Goal: Task Accomplishment & Management: Use online tool/utility

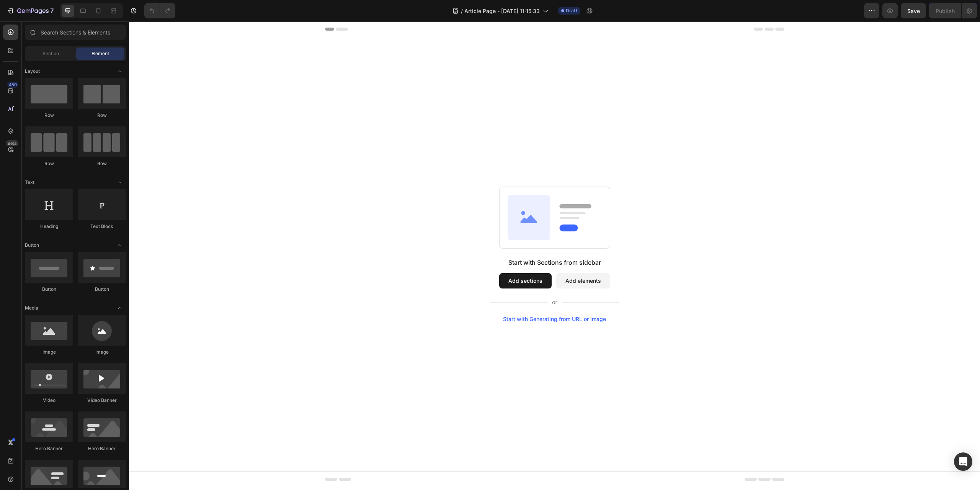
click at [543, 279] on button "Add sections" at bounding box center [525, 280] width 52 height 15
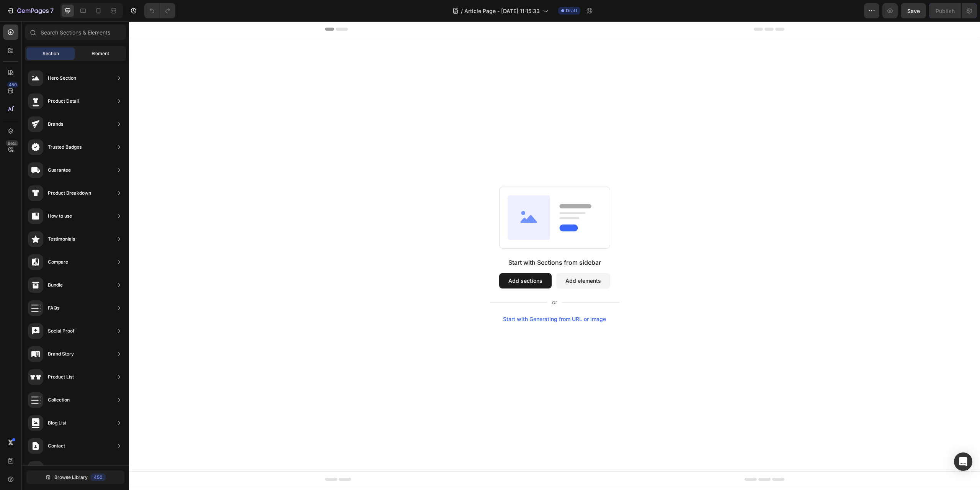
click at [94, 54] on span "Element" at bounding box center [101, 53] width 18 height 7
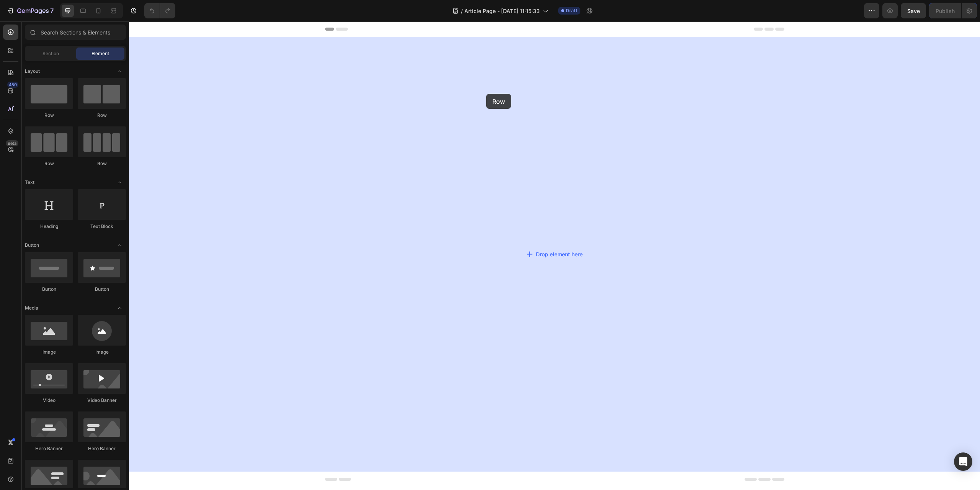
drag, startPoint x: 173, startPoint y: 118, endPoint x: 487, endPoint y: 93, distance: 315.6
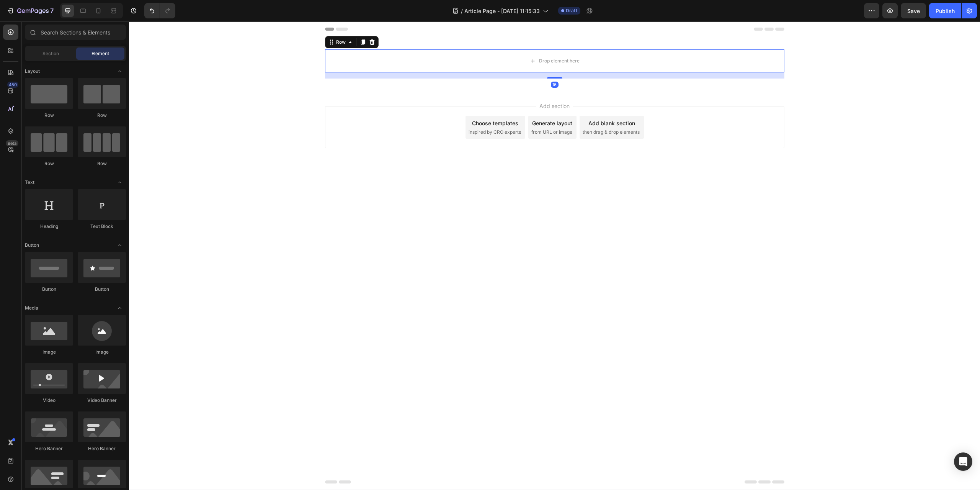
click at [617, 312] on body "Header Drop element here Row 16 Section 1 Root Start with Sections from sidebar…" at bounding box center [554, 255] width 851 height 468
click at [53, 49] on div "Section" at bounding box center [50, 53] width 48 height 12
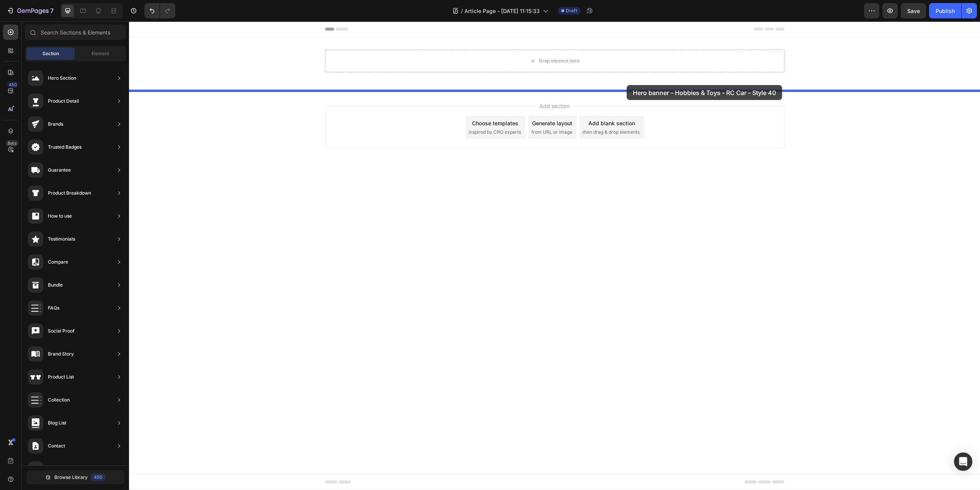
drag, startPoint x: 304, startPoint y: 96, endPoint x: 627, endPoint y: 85, distance: 322.9
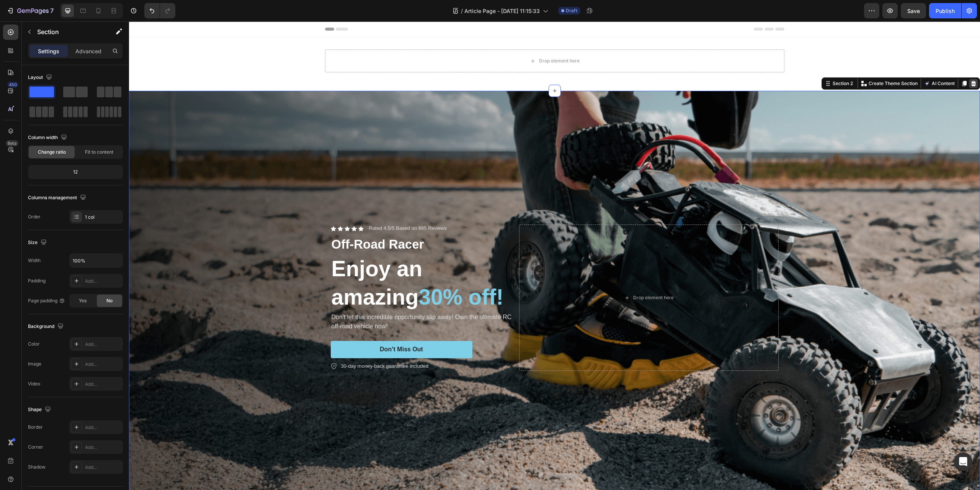
click at [971, 83] on icon at bounding box center [973, 83] width 5 height 5
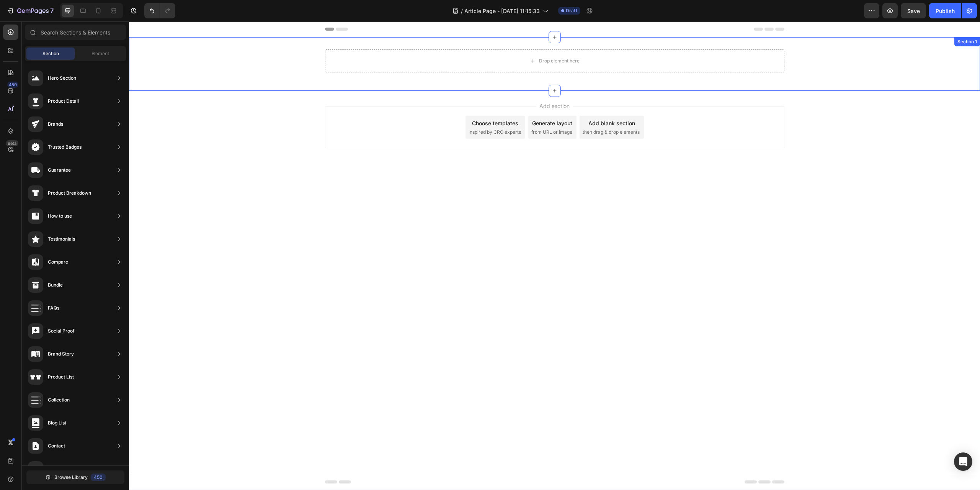
click at [912, 52] on div "Drop element here Row" at bounding box center [554, 63] width 851 height 29
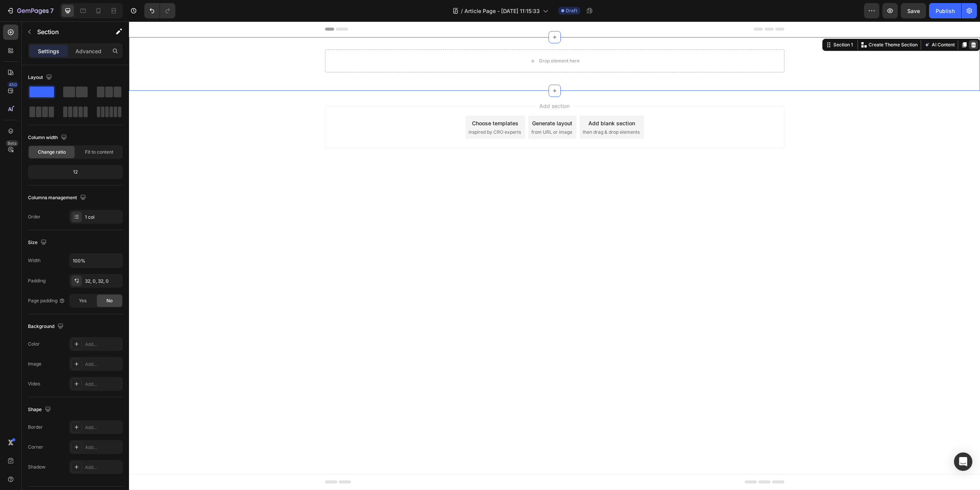
click at [976, 43] on icon at bounding box center [974, 45] width 6 height 6
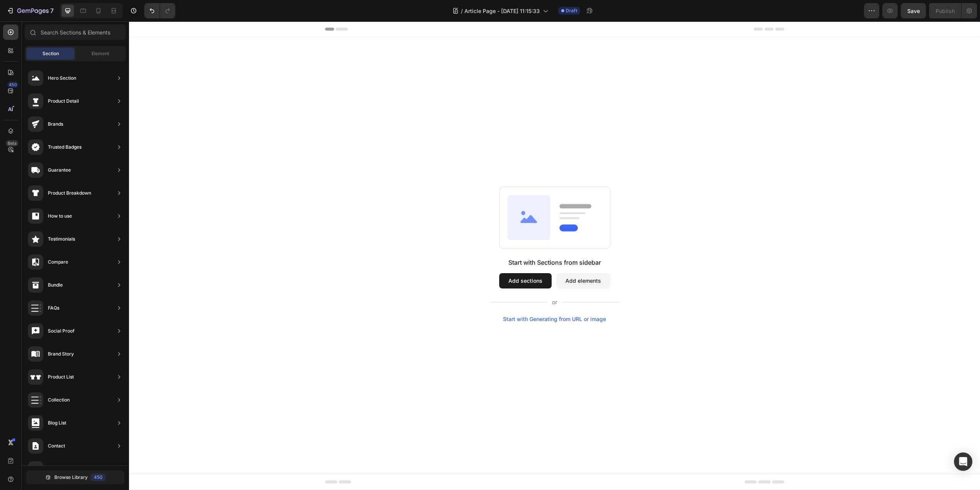
click at [828, 210] on div "Start with Sections from sidebar Add sections Add elements Start with Generatin…" at bounding box center [555, 254] width 796 height 136
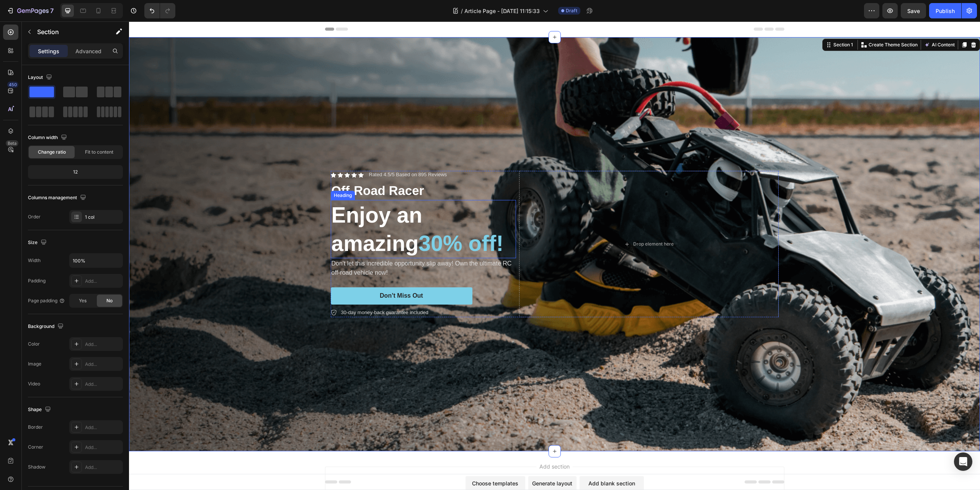
click at [405, 200] on h2 "Enjoy an amazing 30% off!" at bounding box center [423, 229] width 185 height 58
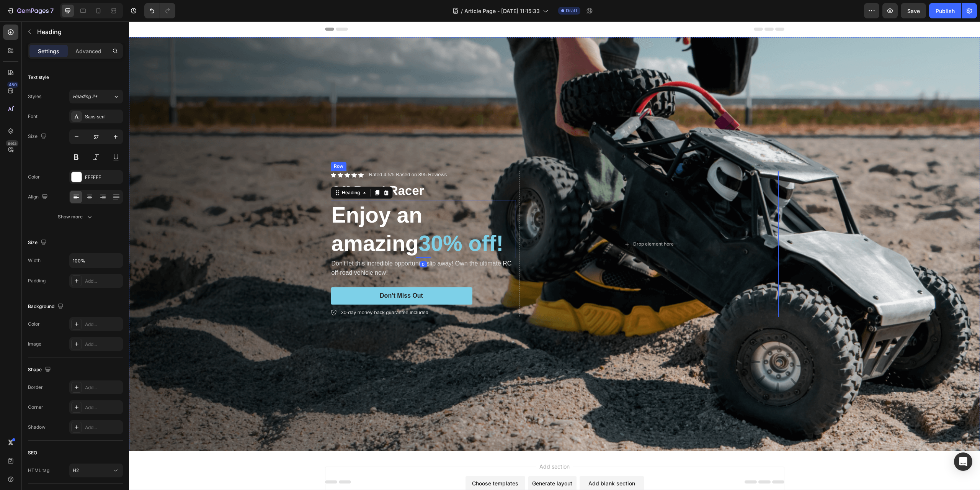
click at [370, 277] on p "Don't let this incredible opportunity slip away! Own the ultimate RC off-road v…" at bounding box center [424, 268] width 184 height 18
click at [387, 200] on h2 "Enjoy an amazing 30% off!" at bounding box center [423, 229] width 185 height 58
click at [406, 172] on p "Rated 4.5/5 Based on 895 Reviews" at bounding box center [408, 175] width 78 height 7
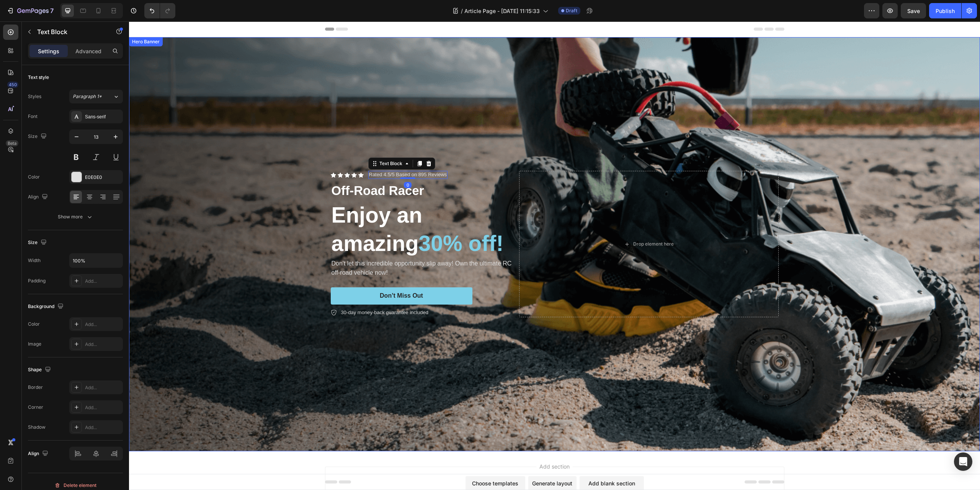
click at [407, 109] on div "Background Image" at bounding box center [554, 244] width 851 height 414
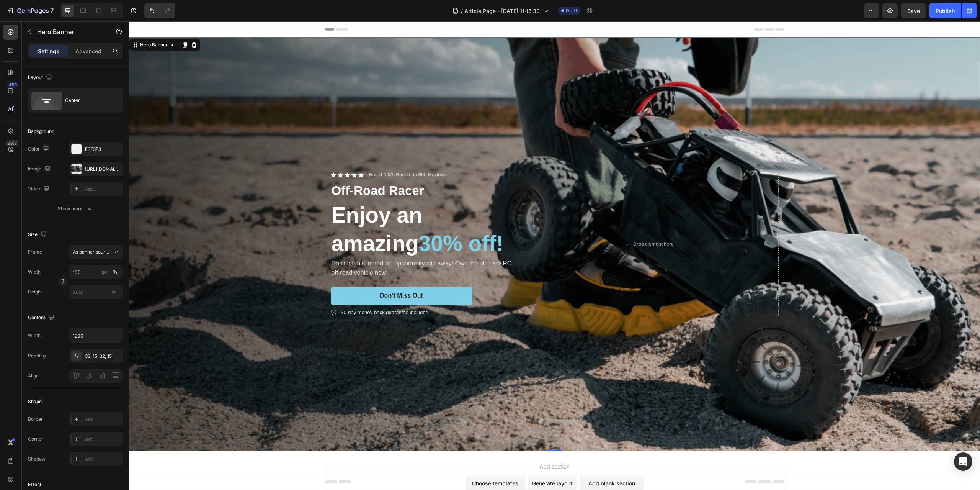
click at [295, 87] on div "Background Image" at bounding box center [554, 244] width 851 height 414
click at [892, 59] on div "Background Image" at bounding box center [554, 244] width 851 height 414
click at [843, 93] on div "Background Image" at bounding box center [554, 244] width 851 height 414
click at [337, 72] on div "Background Image" at bounding box center [554, 244] width 851 height 414
click at [197, 42] on div at bounding box center [194, 44] width 9 height 9
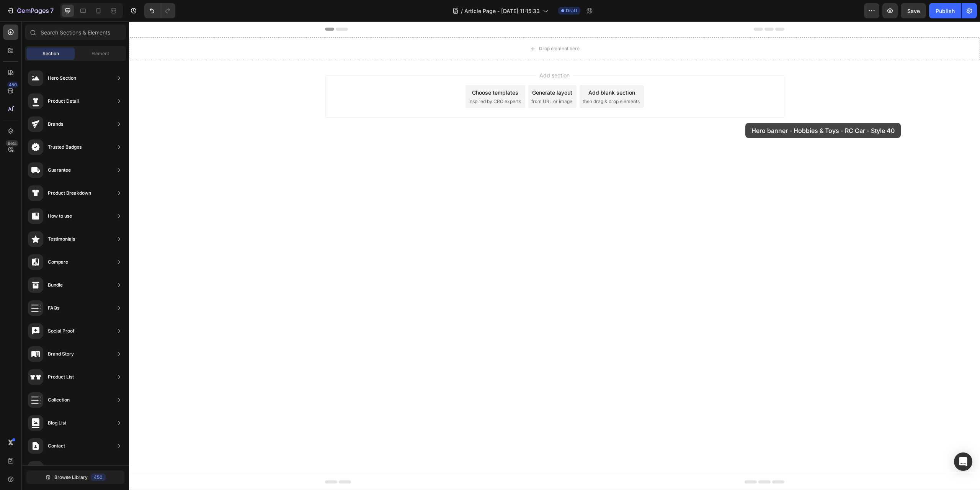
drag, startPoint x: 319, startPoint y: 90, endPoint x: 796, endPoint y: 123, distance: 478.1
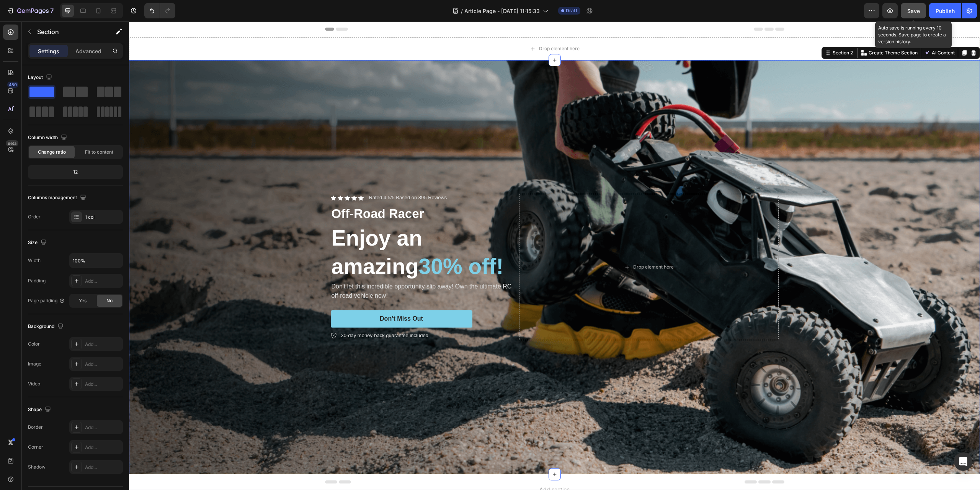
click at [908, 9] on span "Save" at bounding box center [913, 11] width 13 height 7
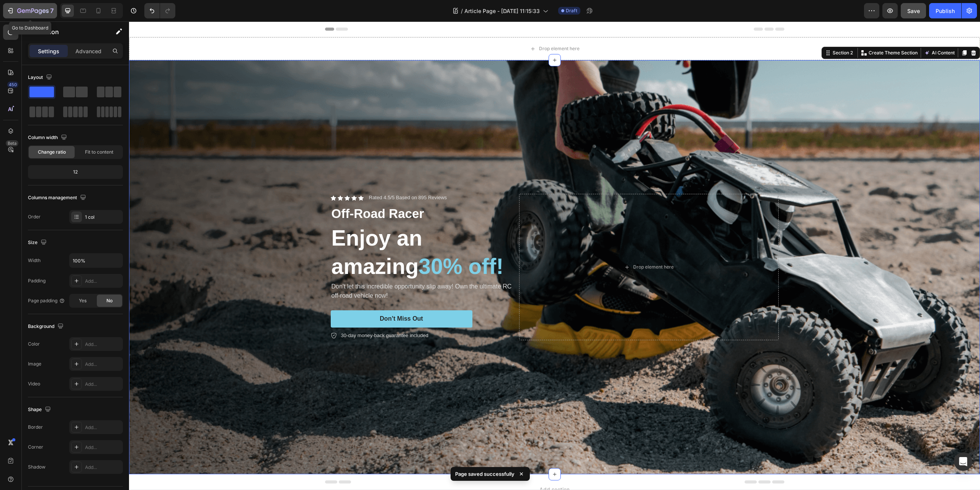
click at [11, 8] on icon "button" at bounding box center [11, 10] width 3 height 5
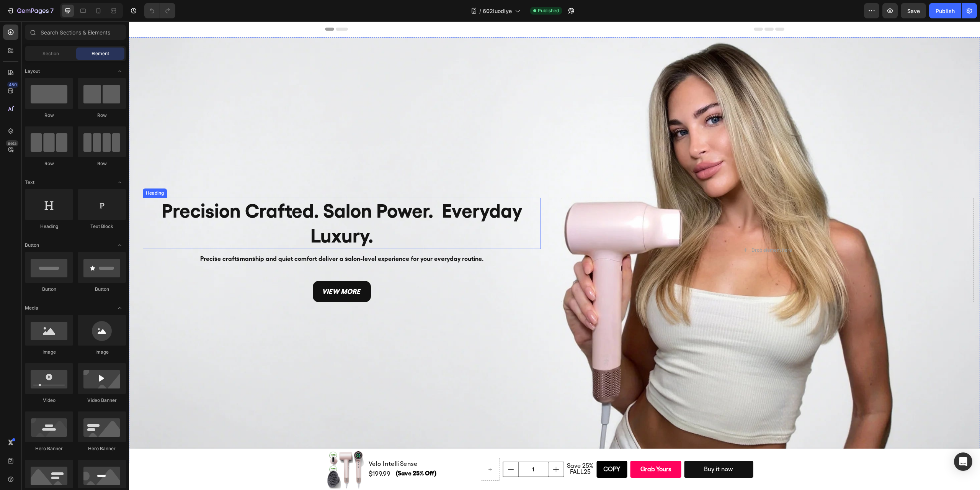
click at [348, 216] on h2 "Precision Crafted. Salon Power. Everyday Luxury." at bounding box center [342, 223] width 398 height 51
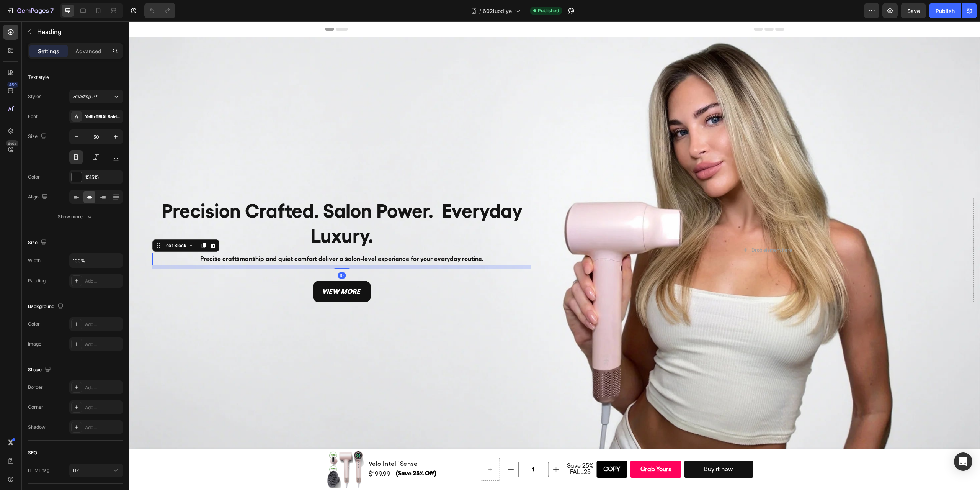
click at [400, 257] on p "Precise craftsmanship and quiet comfort deliver a salon-level experience for yo…" at bounding box center [341, 258] width 377 height 11
click at [407, 287] on div "view more Button" at bounding box center [341, 291] width 413 height 21
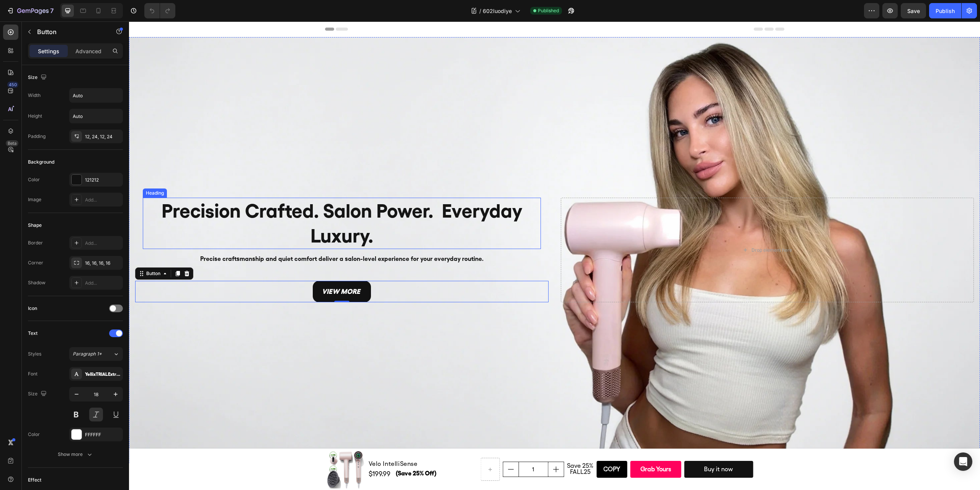
click at [426, 212] on h2 "Precision Crafted. Salon Power. Everyday Luxury." at bounding box center [342, 223] width 398 height 51
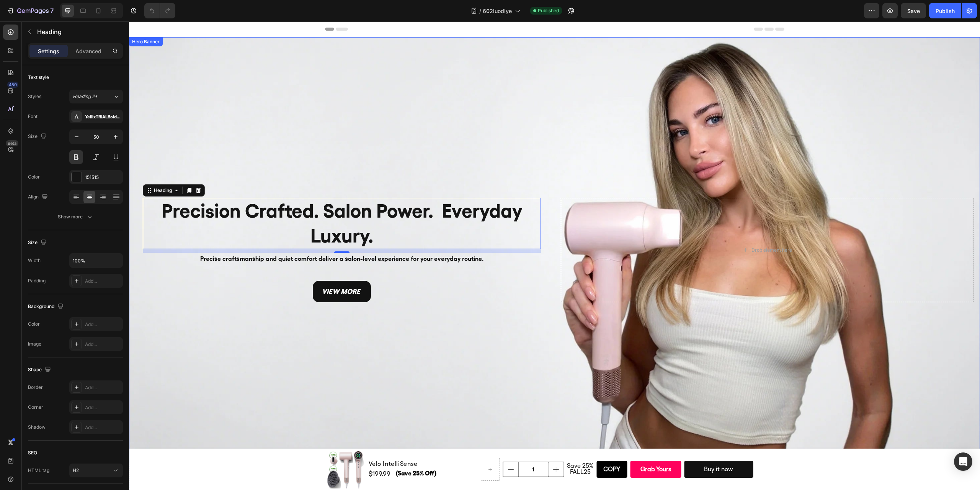
click at [773, 71] on div "Background Image" at bounding box center [554, 250] width 851 height 426
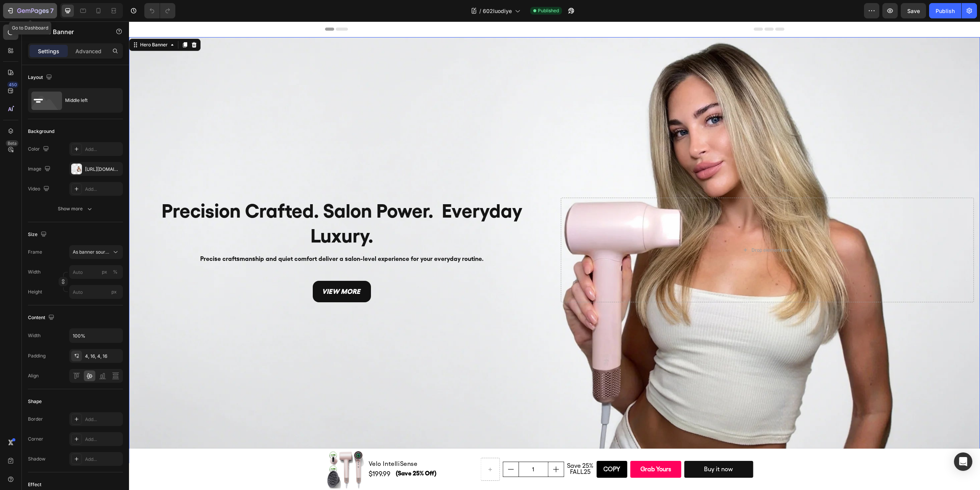
click at [9, 8] on icon "button" at bounding box center [11, 11] width 8 height 8
